Goal: Navigation & Orientation: Find specific page/section

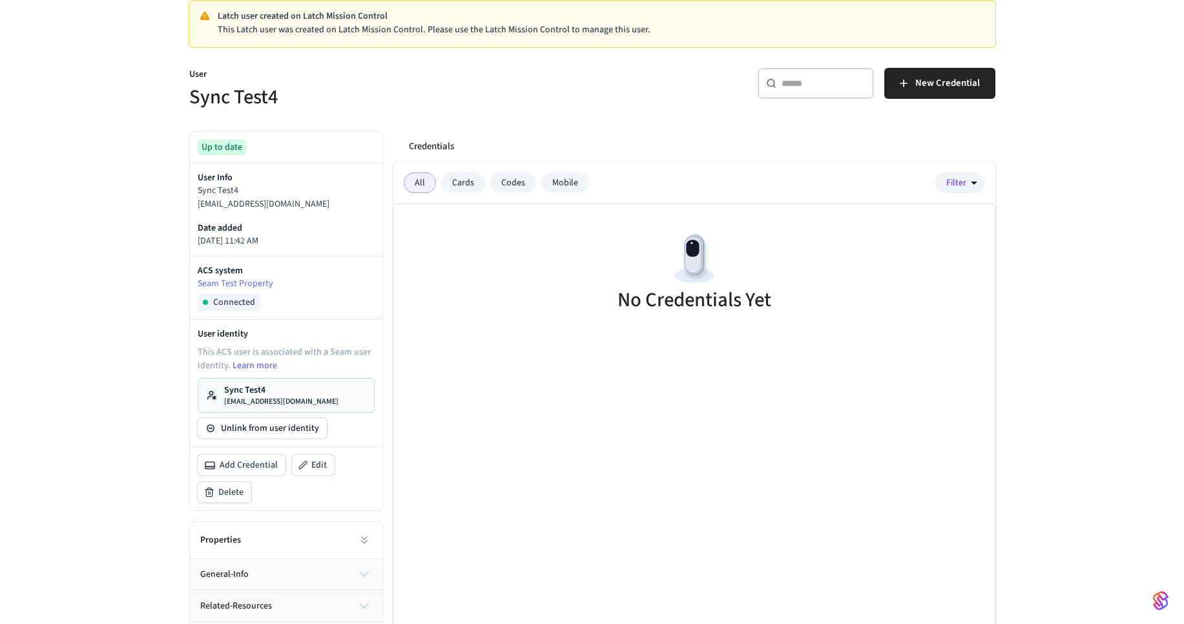
scroll to position [17, 0]
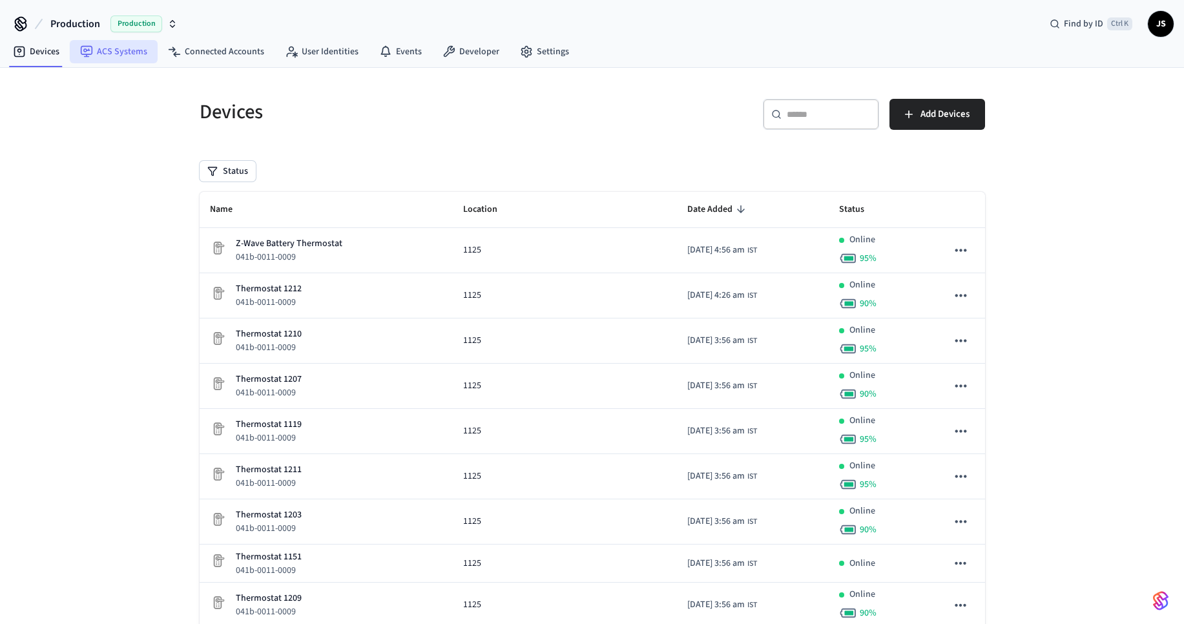
click at [121, 51] on link "ACS Systems" at bounding box center [114, 51] width 88 height 23
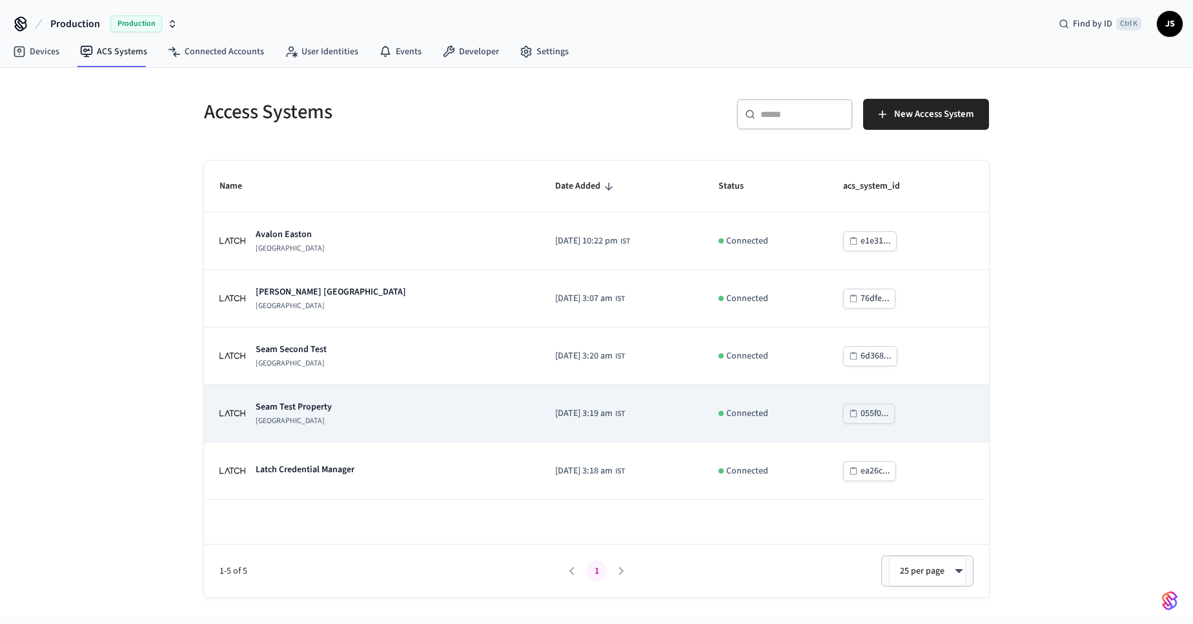
click at [313, 405] on p "Seam Test Property" at bounding box center [294, 406] width 76 height 13
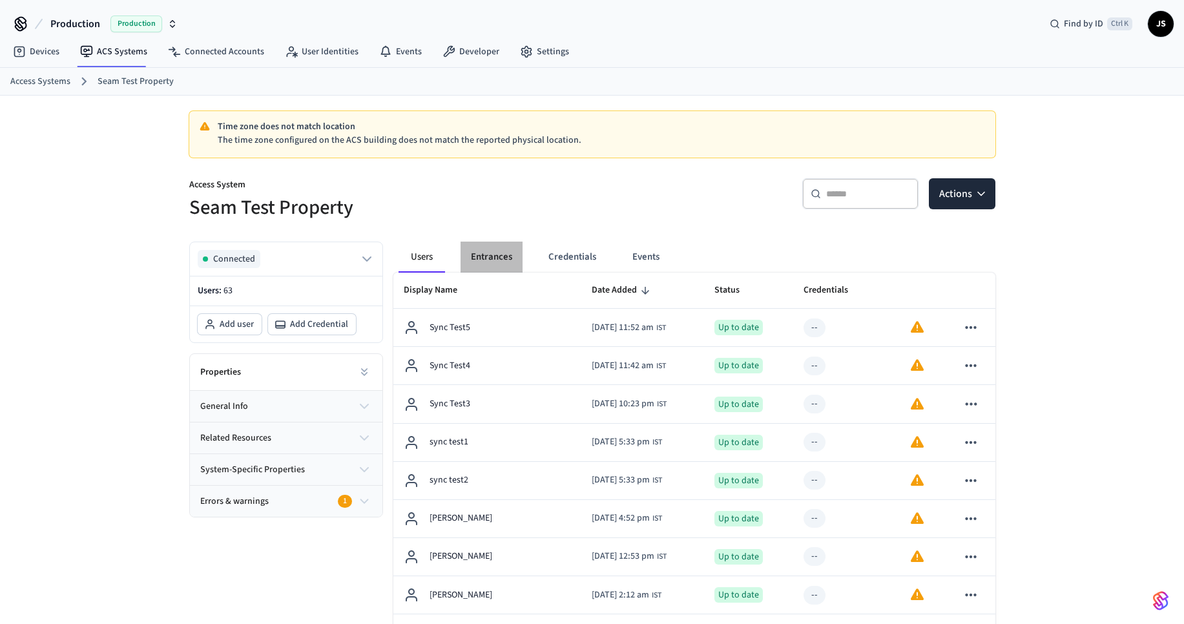
click at [493, 255] on button "Entrances" at bounding box center [491, 256] width 62 height 31
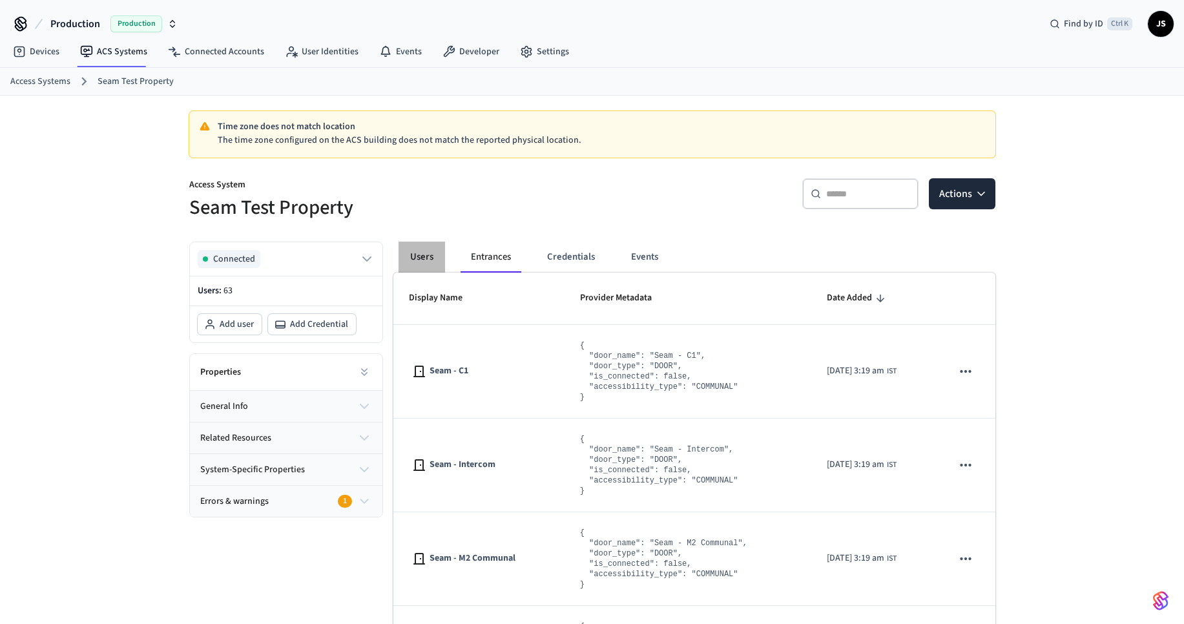
click at [418, 252] on button "Users" at bounding box center [421, 256] width 46 height 31
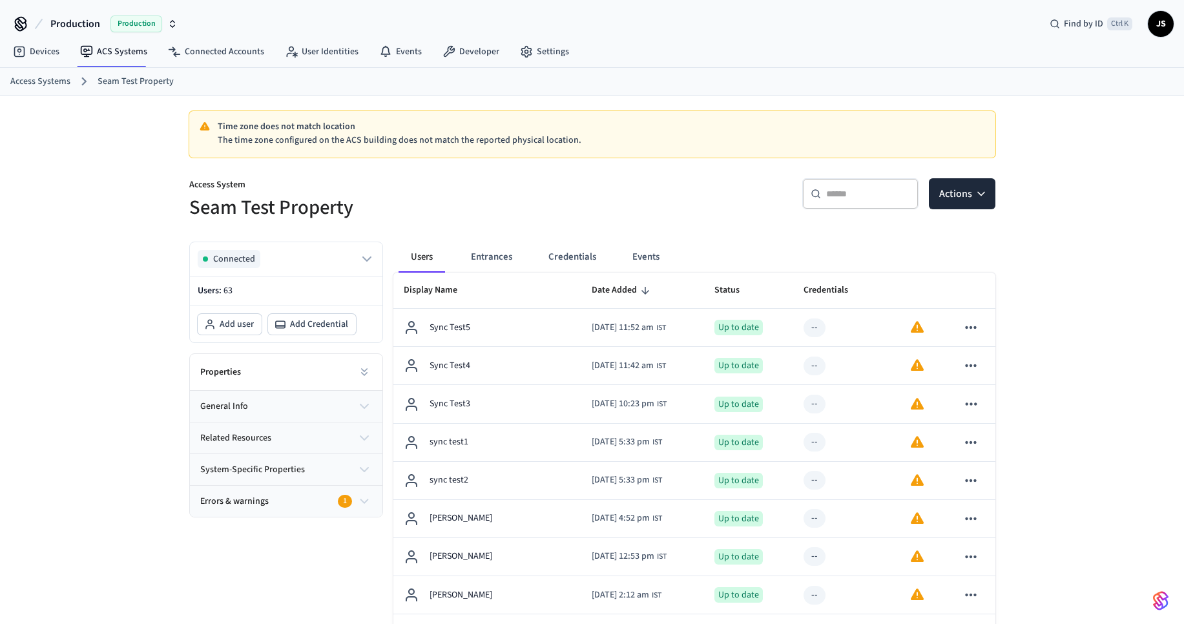
click at [48, 83] on link "Access Systems" at bounding box center [40, 82] width 60 height 14
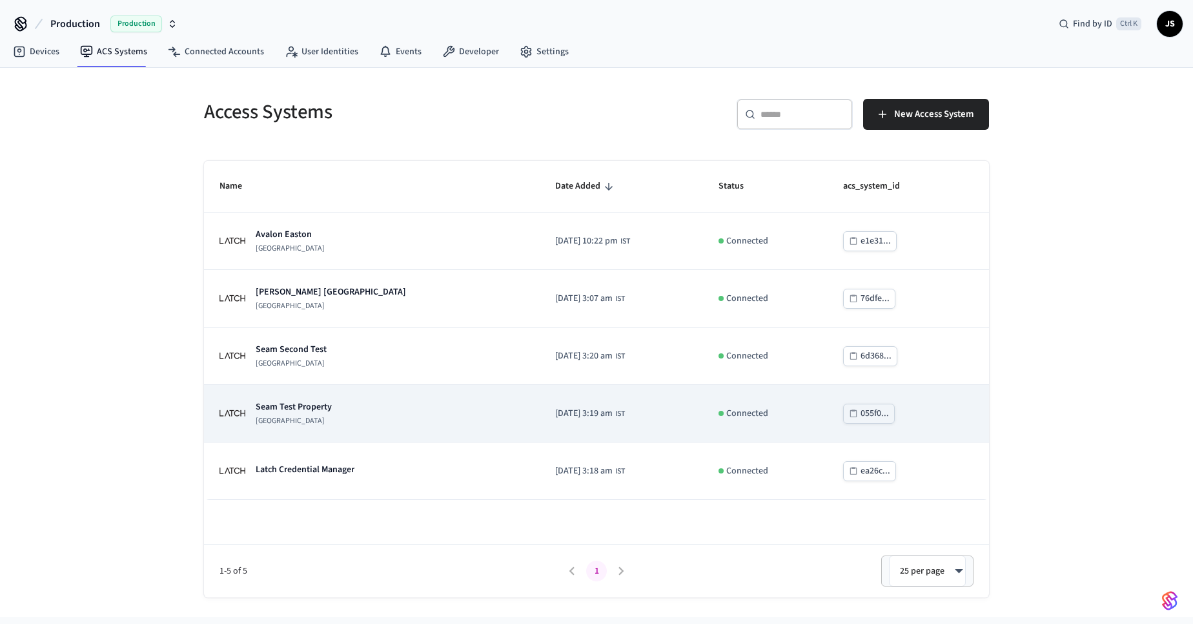
click at [310, 400] on td "Seam Test Property Latch Building" at bounding box center [372, 413] width 336 height 57
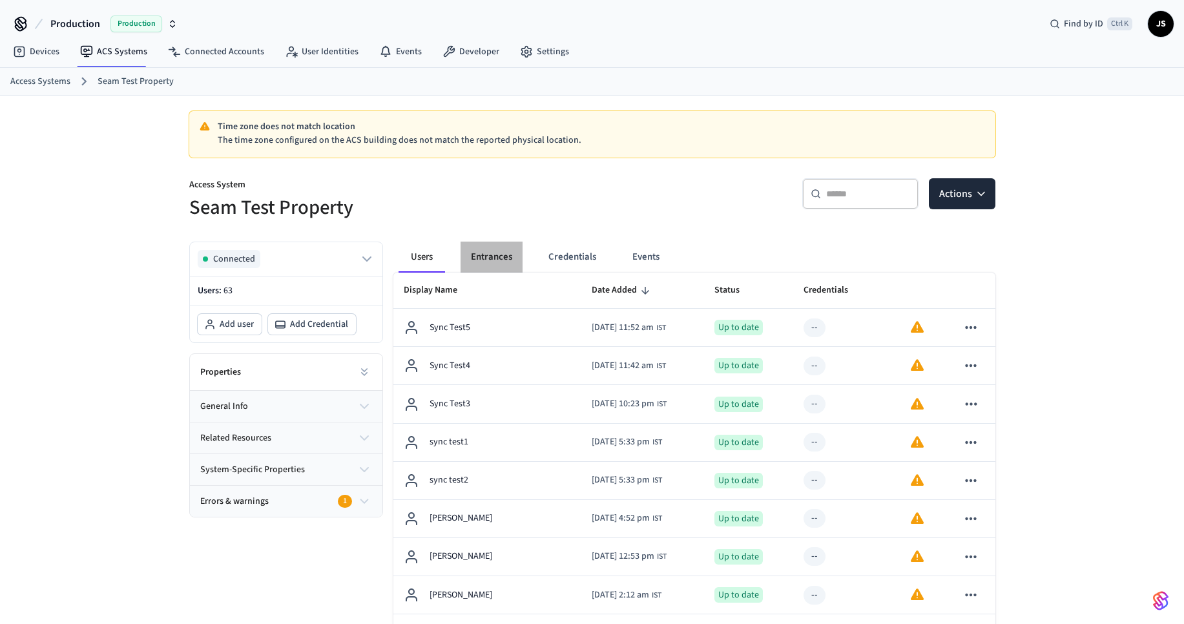
click at [494, 254] on button "Entrances" at bounding box center [491, 256] width 62 height 31
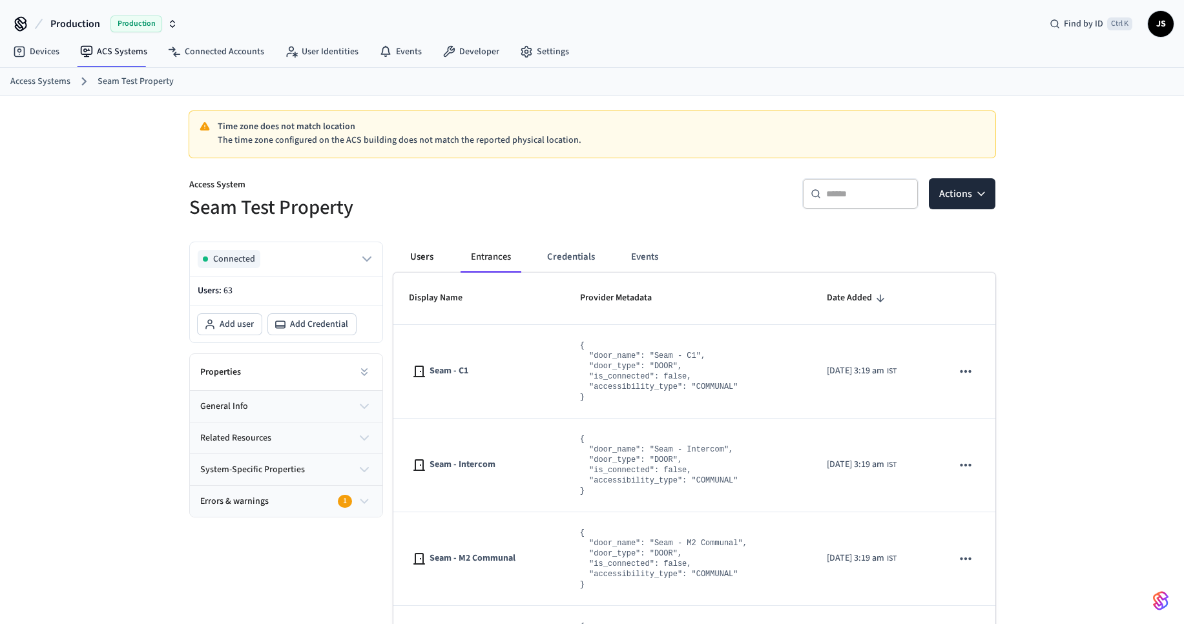
click at [415, 261] on button "Users" at bounding box center [421, 256] width 46 height 31
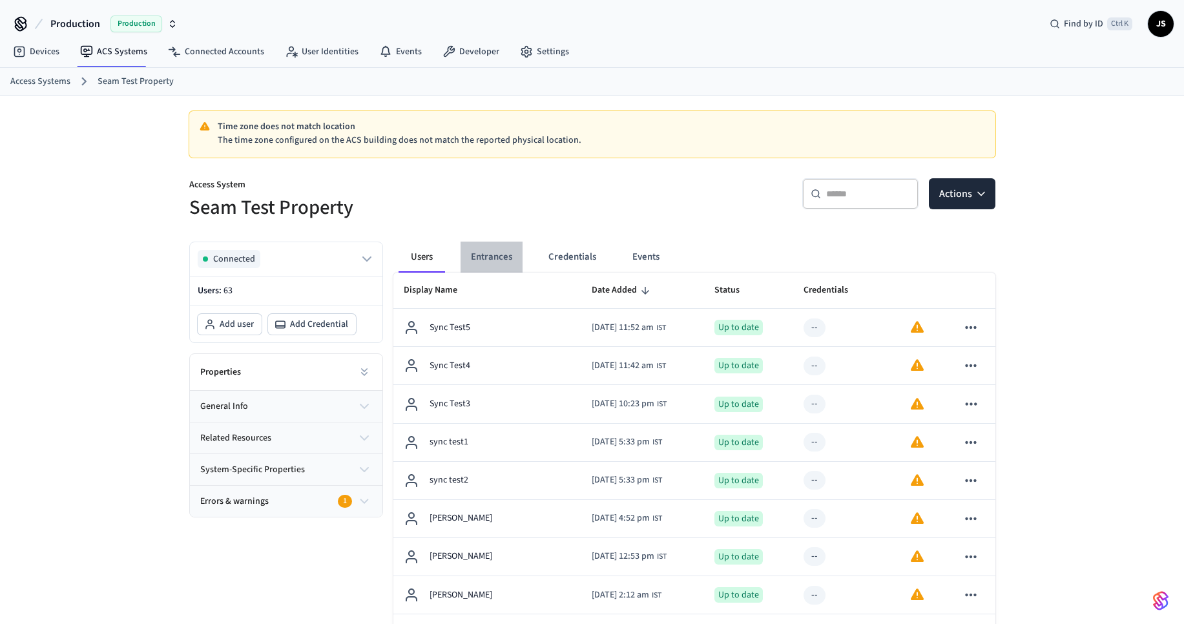
click at [497, 261] on button "Entrances" at bounding box center [491, 256] width 62 height 31
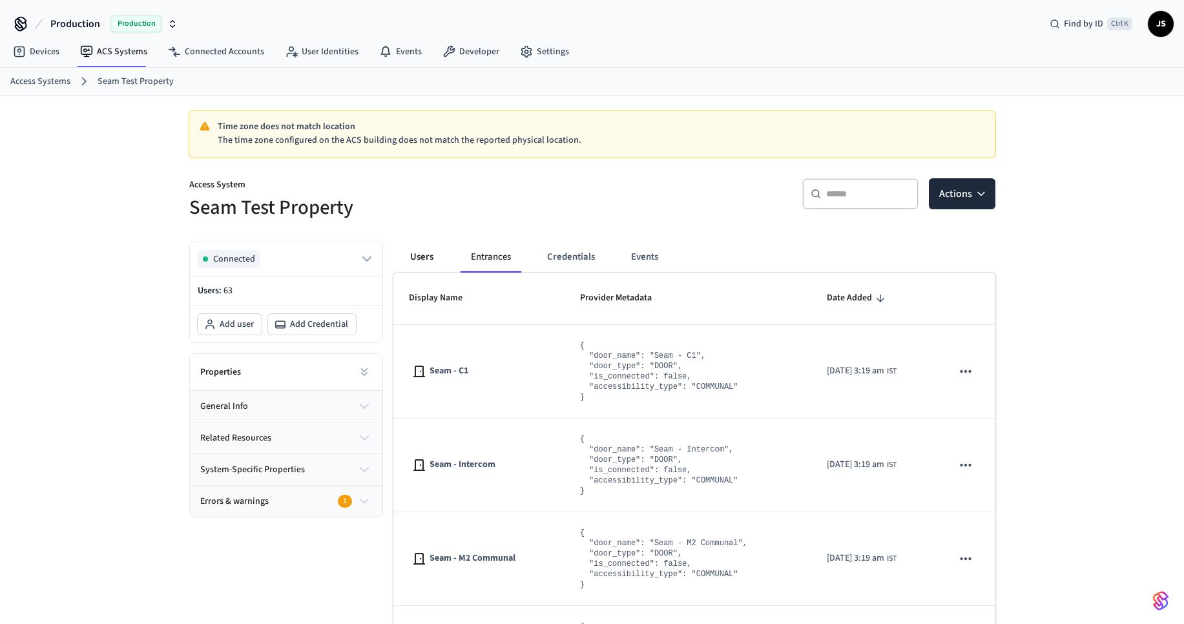
click at [409, 265] on button "Users" at bounding box center [421, 256] width 46 height 31
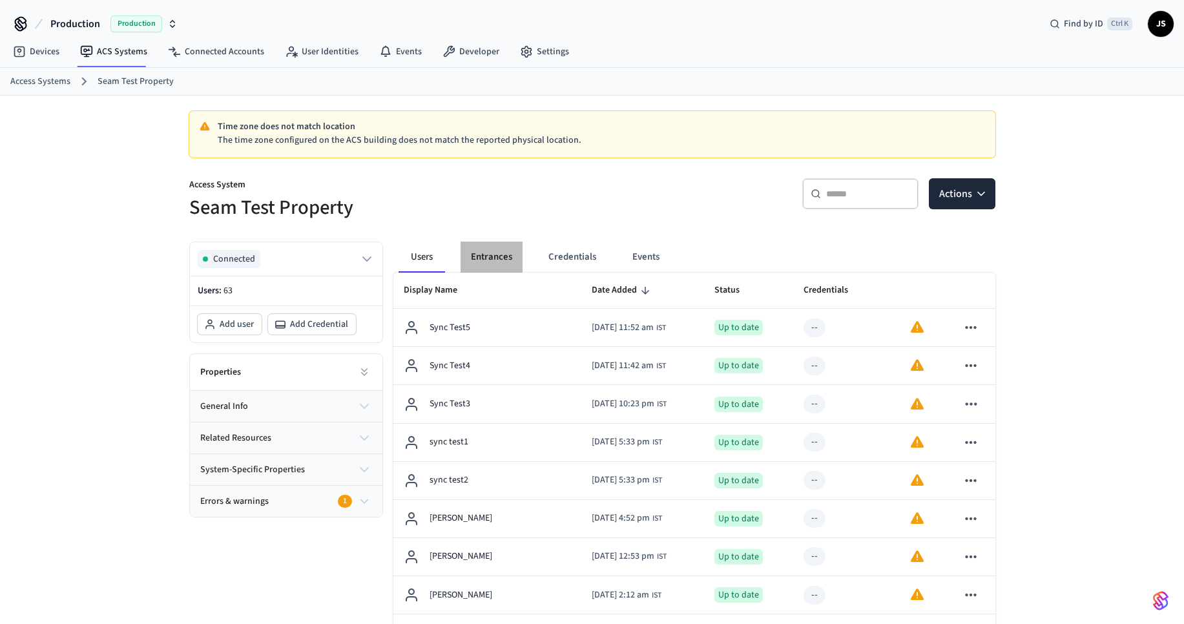
click at [482, 254] on button "Entrances" at bounding box center [491, 256] width 62 height 31
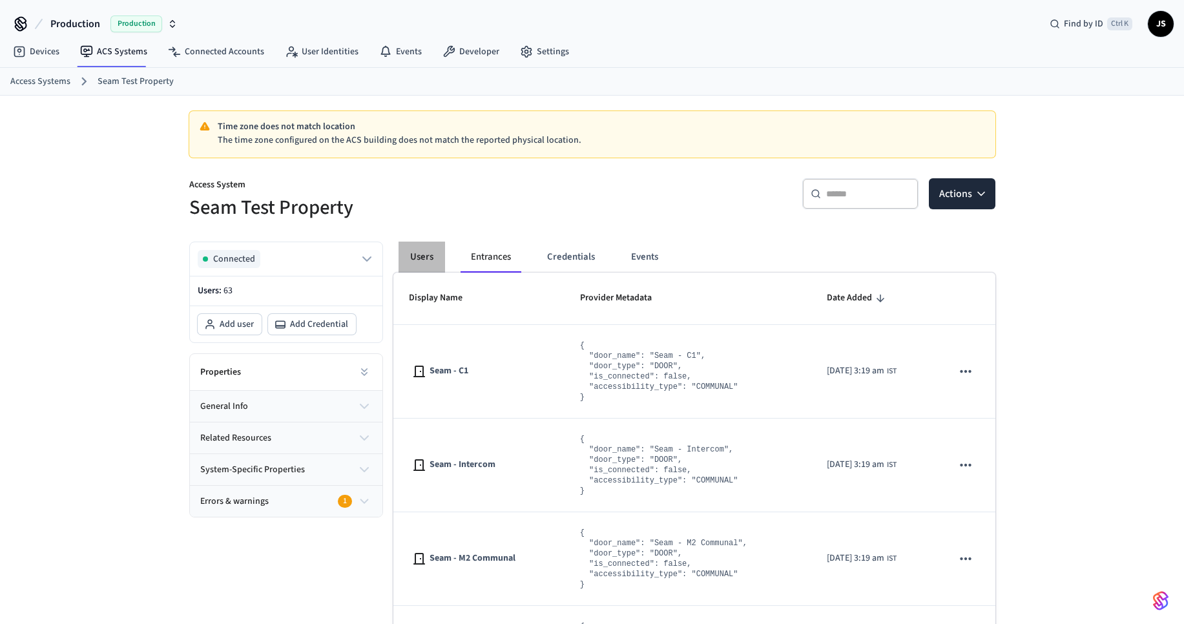
click at [428, 259] on button "Users" at bounding box center [421, 256] width 46 height 31
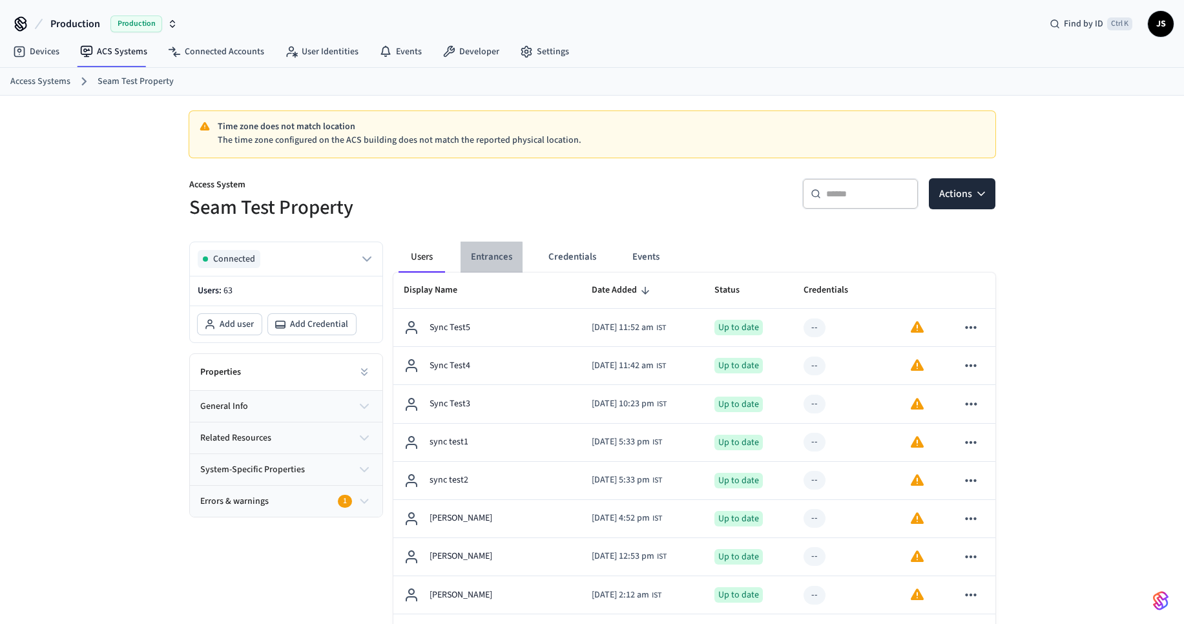
click at [469, 264] on button "Entrances" at bounding box center [491, 256] width 62 height 31
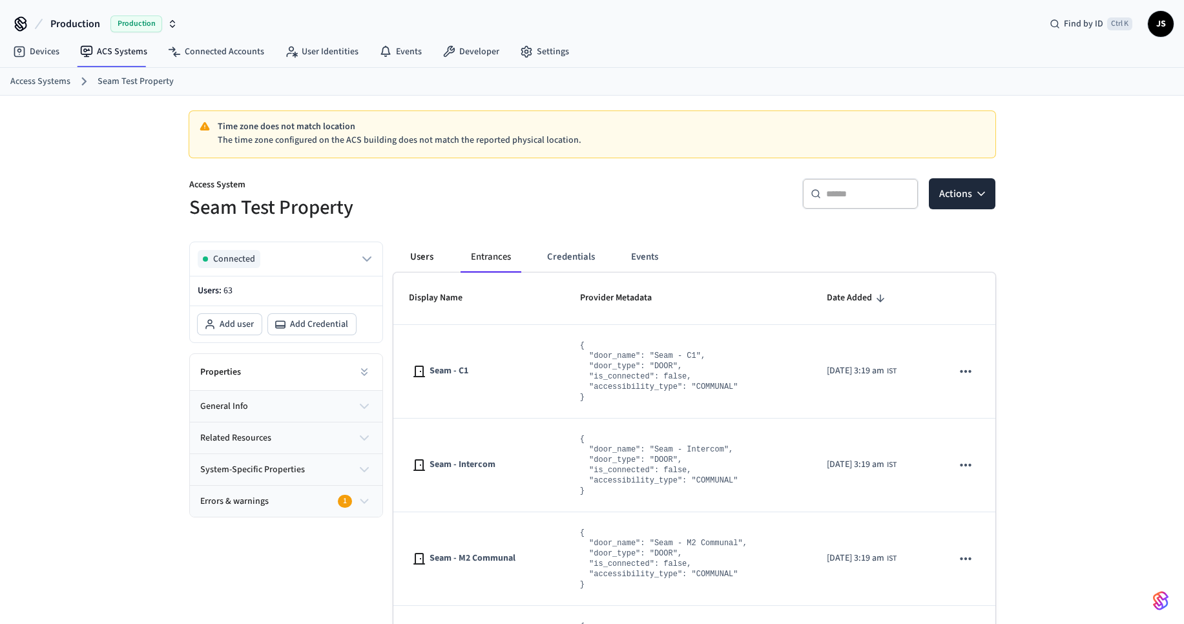
click at [427, 262] on button "Users" at bounding box center [421, 256] width 46 height 31
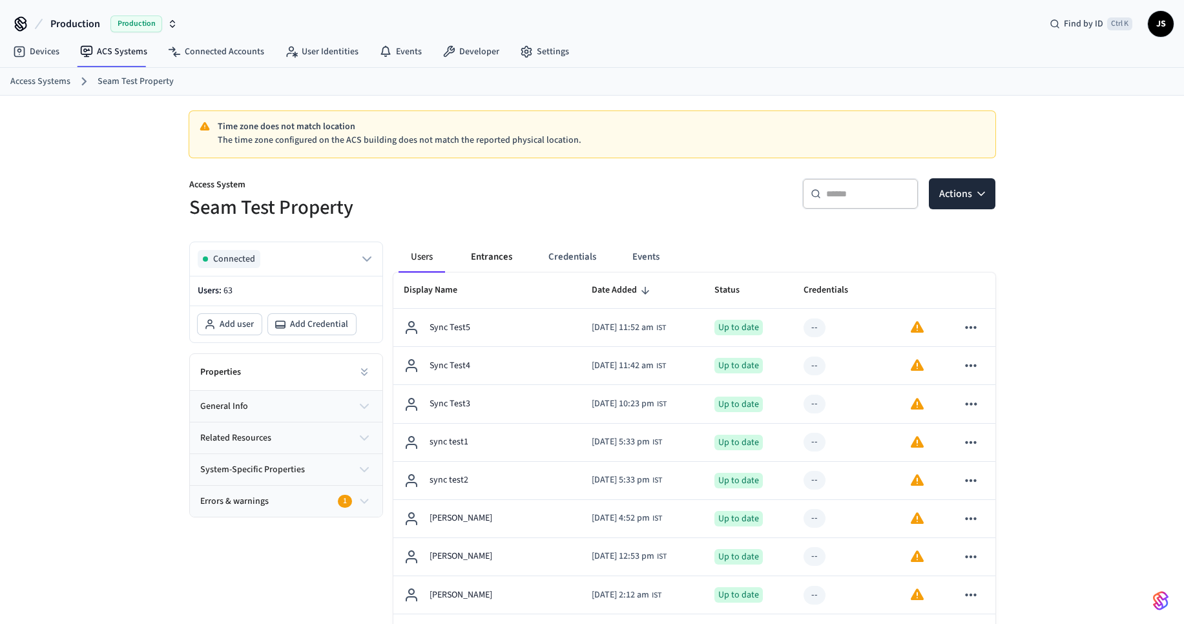
click at [486, 261] on button "Entrances" at bounding box center [491, 256] width 62 height 31
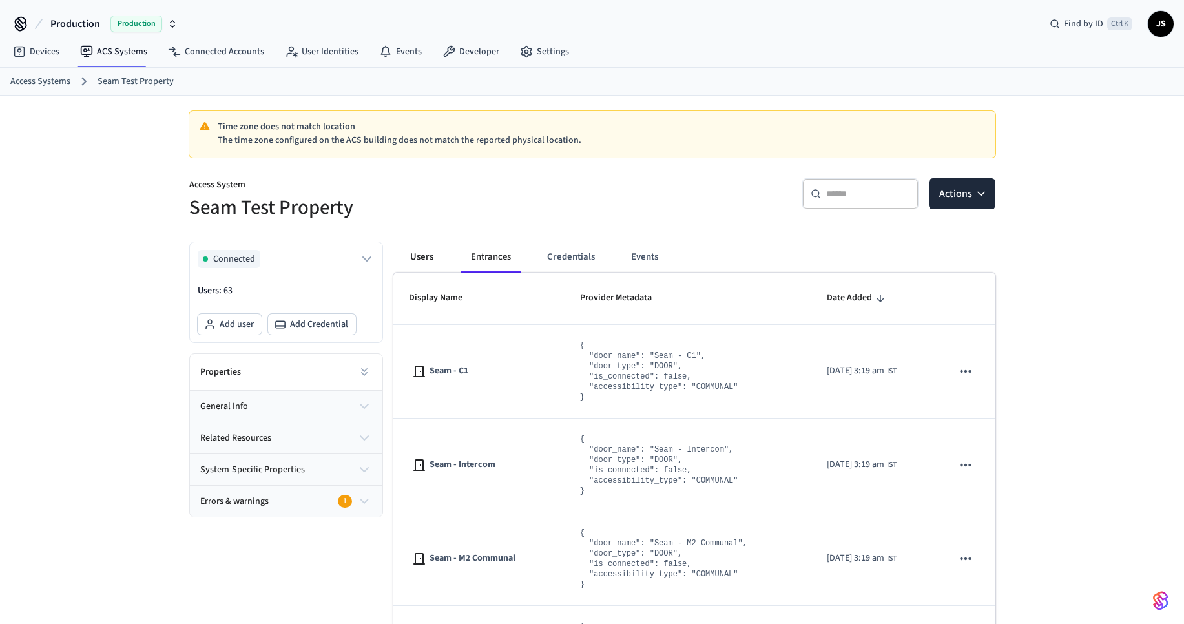
click at [431, 256] on button "Users" at bounding box center [421, 256] width 46 height 31
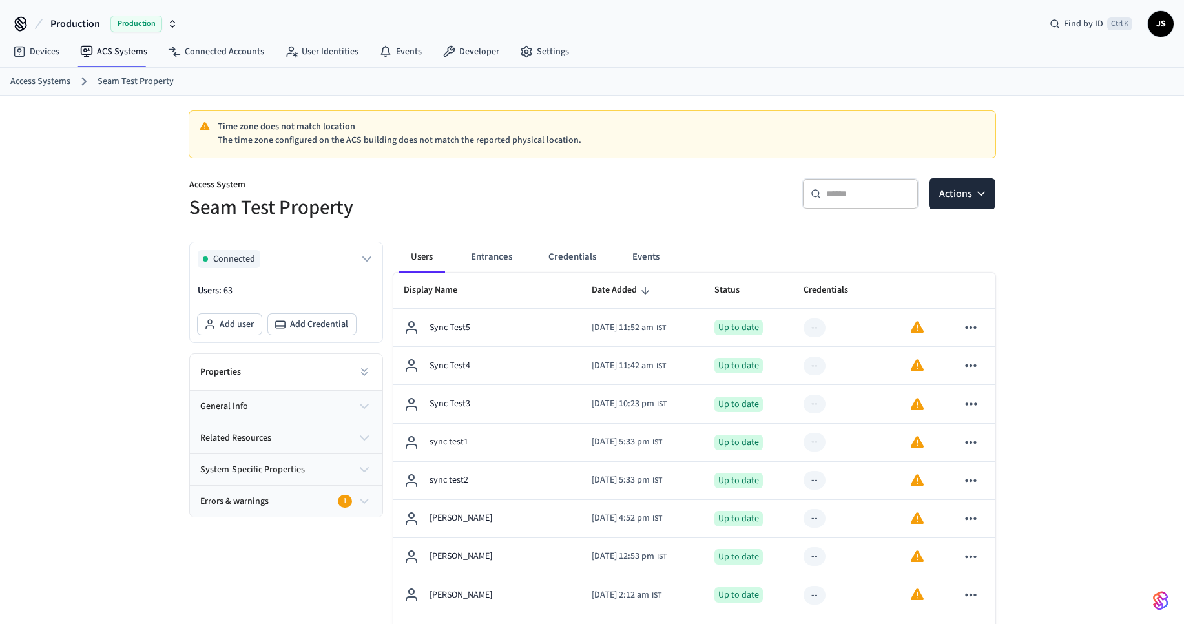
click at [499, 252] on button "Entrances" at bounding box center [491, 256] width 62 height 31
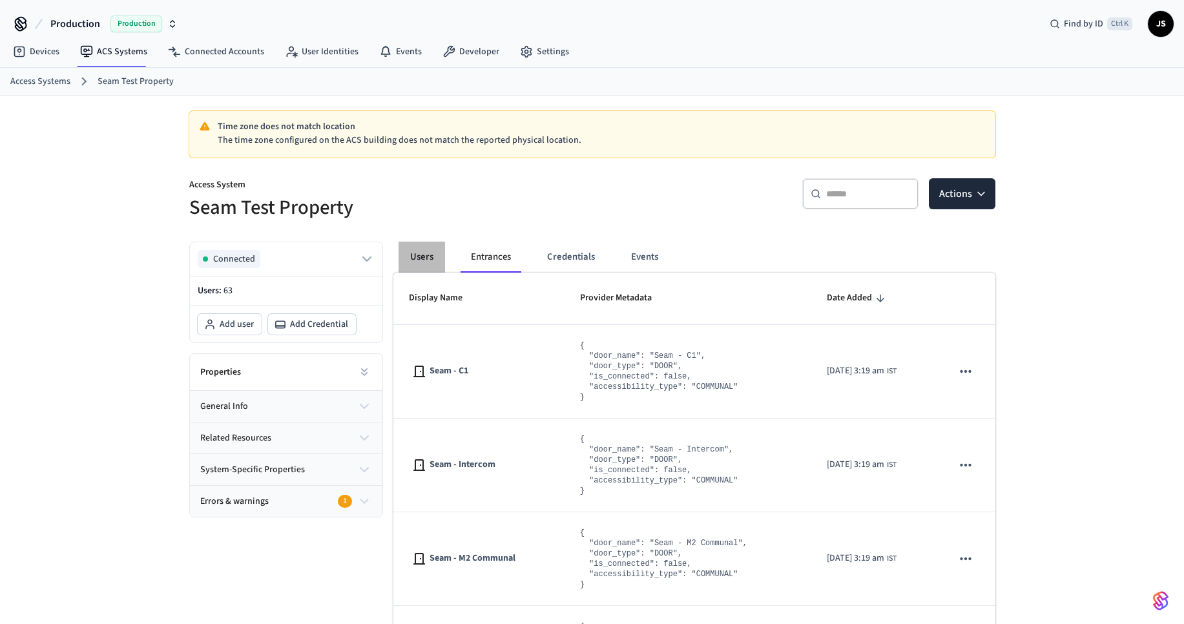
click at [437, 254] on button "Users" at bounding box center [421, 256] width 46 height 31
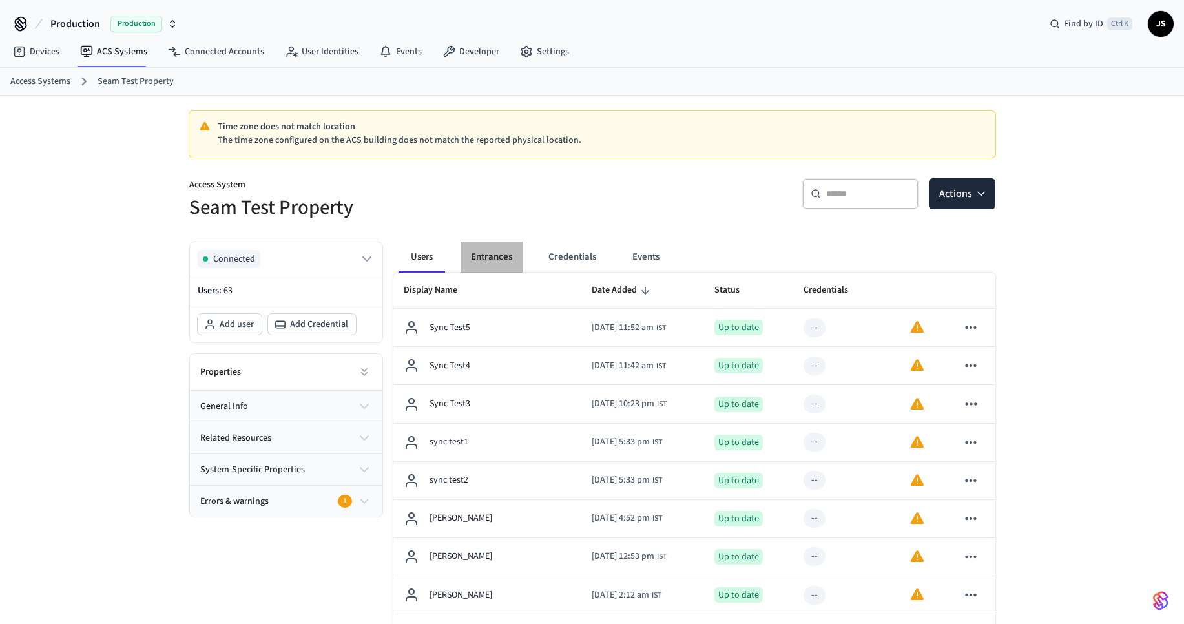
click at [508, 249] on button "Entrances" at bounding box center [491, 256] width 62 height 31
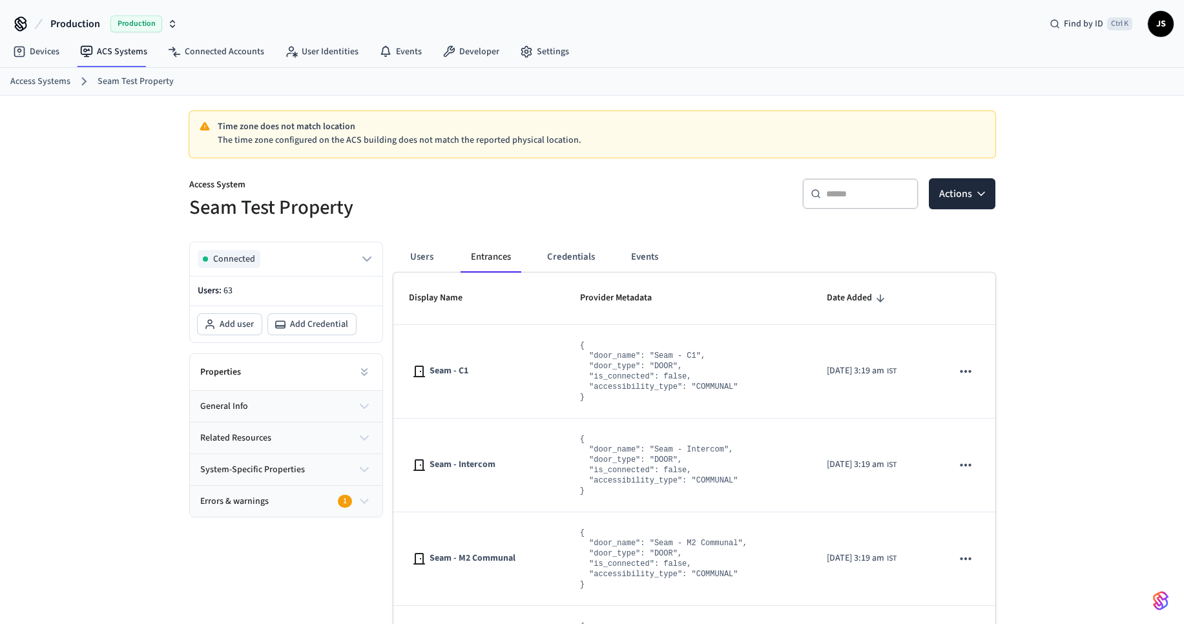
click at [431, 252] on button "Users" at bounding box center [421, 256] width 46 height 31
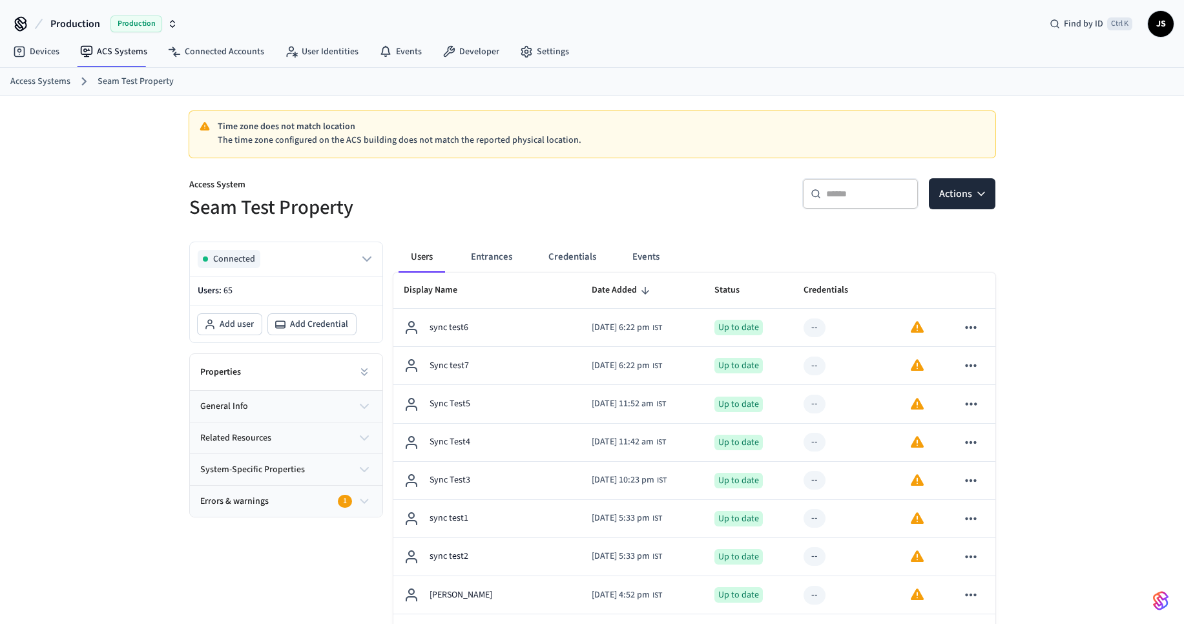
click at [107, 82] on link "Seam Test Property" at bounding box center [135, 82] width 76 height 14
click at [46, 86] on link "Access Systems" at bounding box center [40, 82] width 60 height 14
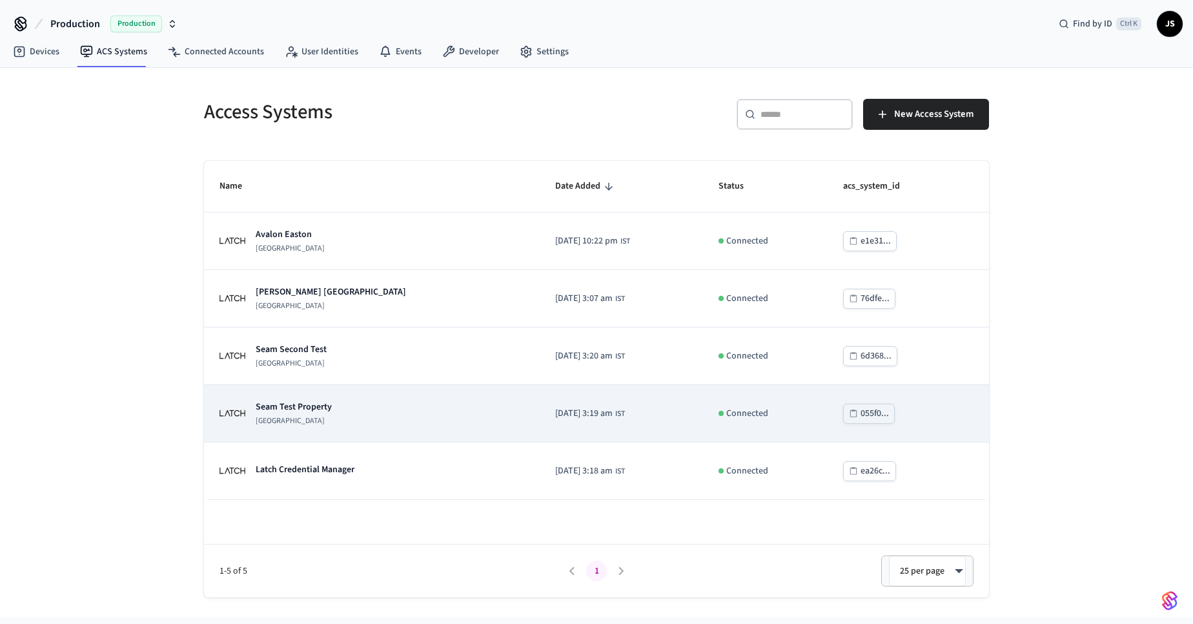
click at [286, 408] on p "Seam Test Property" at bounding box center [294, 406] width 76 height 13
